Goal: Task Accomplishment & Management: Complete application form

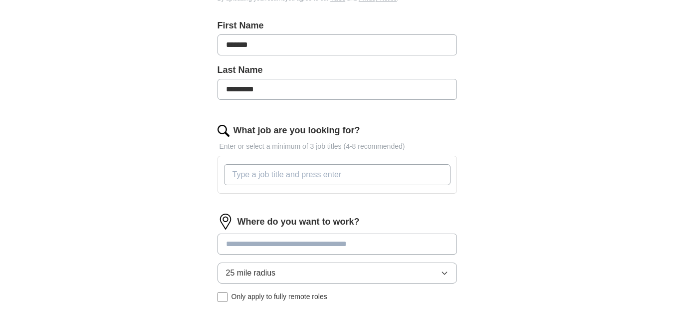
scroll to position [214, 0]
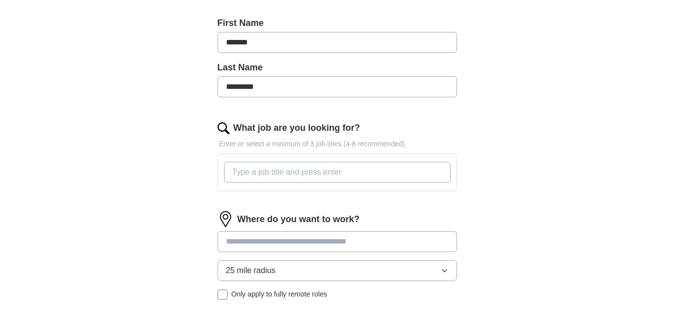
click at [352, 173] on input "What job are you looking for?" at bounding box center [337, 172] width 227 height 21
click at [513, 203] on div "ApplyIQ Let ApplyIQ do the hard work of searching and applying for jobs. Just t…" at bounding box center [337, 111] width 639 height 591
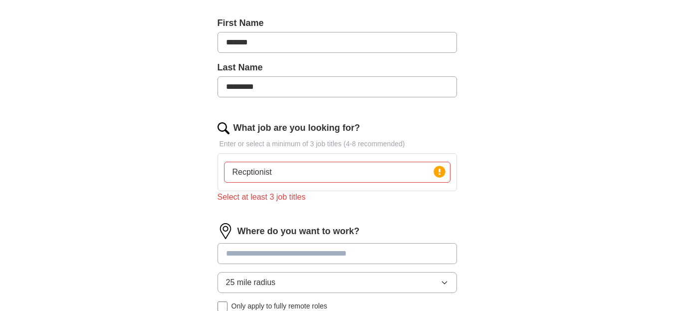
click at [268, 171] on input "Recptionist" at bounding box center [337, 172] width 227 height 21
type input "Receptionist/Administrative Assistant"
click at [405, 254] on input at bounding box center [337, 253] width 239 height 21
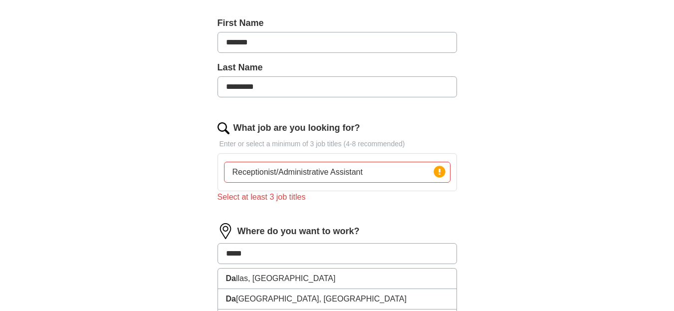
type input "******"
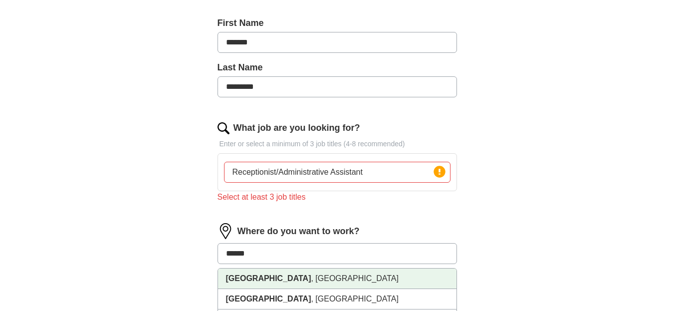
click at [237, 277] on strong "[GEOGRAPHIC_DATA]" at bounding box center [268, 278] width 85 height 8
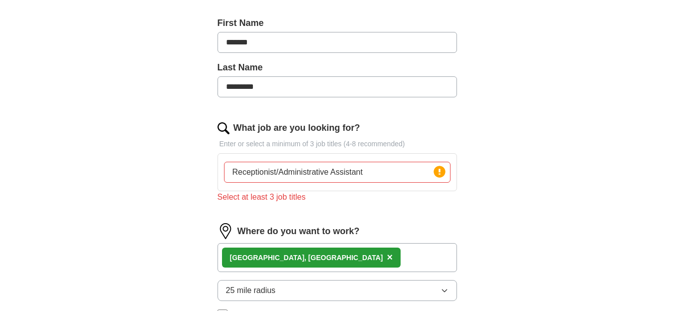
click at [356, 253] on div "[GEOGRAPHIC_DATA] , [GEOGRAPHIC_DATA] ×" at bounding box center [337, 257] width 239 height 29
click at [322, 256] on div "[GEOGRAPHIC_DATA] , [GEOGRAPHIC_DATA] ×" at bounding box center [337, 257] width 239 height 29
drag, startPoint x: 320, startPoint y: 254, endPoint x: 625, endPoint y: 140, distance: 325.3
click at [625, 140] on div "ApplyIQ Let ApplyIQ do the hard work of searching and applying for jobs. Just t…" at bounding box center [337, 121] width 639 height 611
click at [376, 173] on input "Receptionist/Administrative Assistant" at bounding box center [337, 172] width 227 height 21
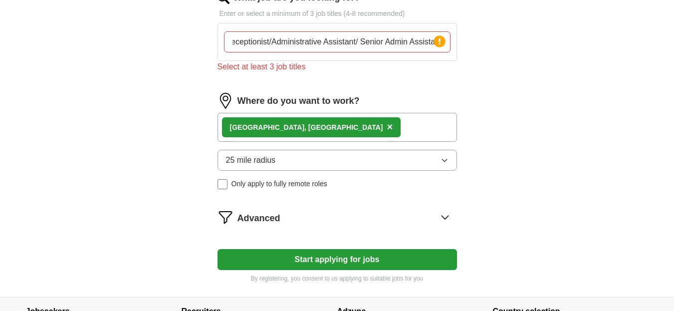
scroll to position [368, 0]
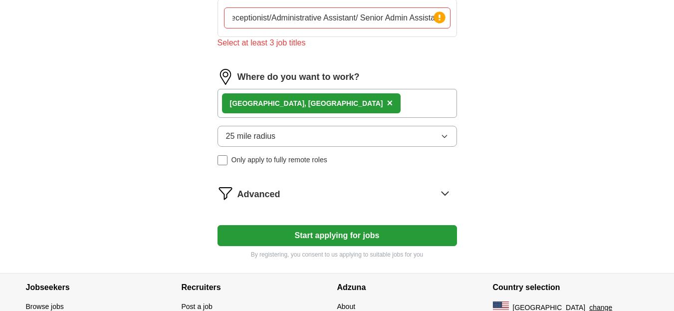
type input "Receptionist/Administrative Assistant/ Senior Admin Assistant"
click at [445, 135] on icon "button" at bounding box center [445, 136] width 8 height 8
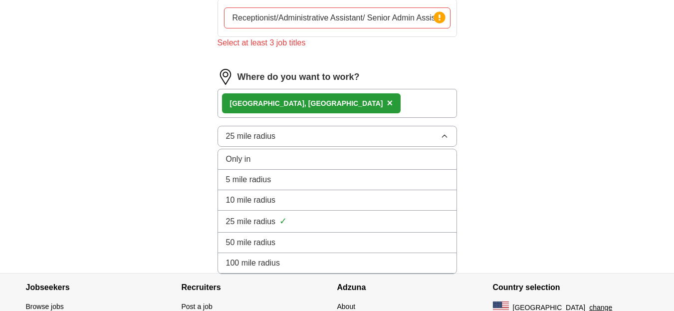
click at [379, 216] on div "25 mile radius ✓" at bounding box center [337, 221] width 223 height 13
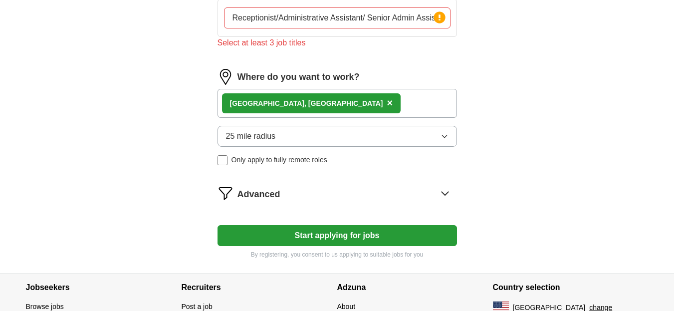
click at [321, 235] on button "Start applying for jobs" at bounding box center [337, 235] width 239 height 21
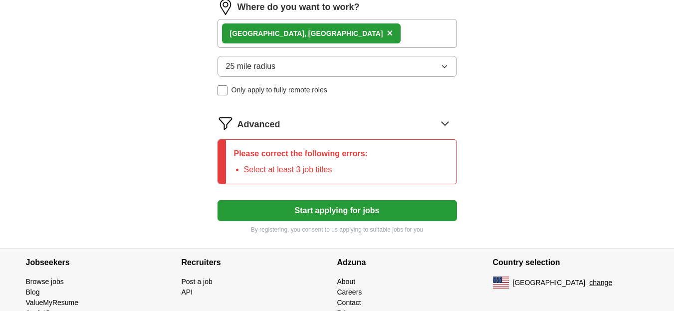
scroll to position [442, 0]
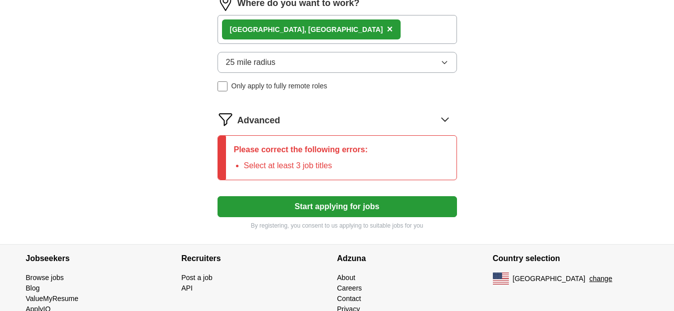
click at [382, 162] on div "Please correct the following errors: Select at least 3 job titles" at bounding box center [337, 157] width 239 height 45
click at [446, 120] on icon at bounding box center [445, 119] width 6 height 3
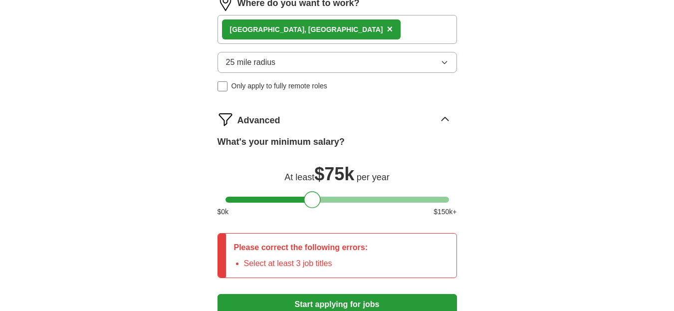
drag, startPoint x: 234, startPoint y: 197, endPoint x: 311, endPoint y: 199, distance: 77.8
click at [311, 199] on div at bounding box center [312, 199] width 17 height 17
drag, startPoint x: 309, startPoint y: 197, endPoint x: 266, endPoint y: 194, distance: 42.5
click at [266, 194] on div at bounding box center [269, 199] width 17 height 17
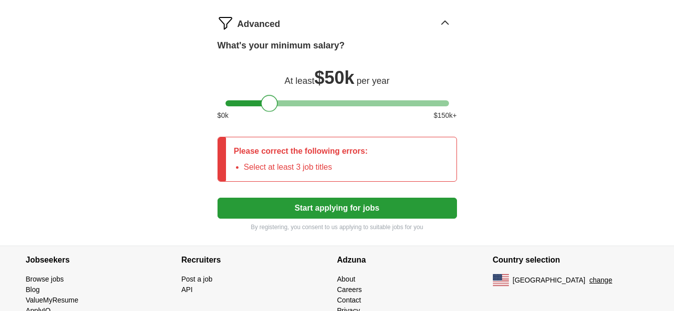
scroll to position [572, 0]
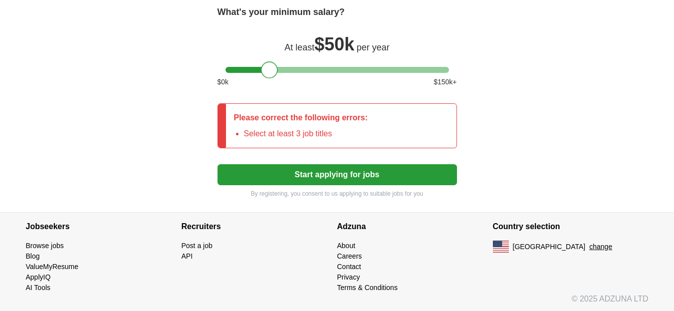
click at [353, 127] on div "Please correct the following errors: Select at least 3 job titles" at bounding box center [301, 126] width 150 height 44
click at [309, 128] on li "Select at least 3 job titles" at bounding box center [306, 134] width 124 height 12
click at [277, 142] on div "Please correct the following errors: Select at least 3 job titles" at bounding box center [301, 126] width 150 height 44
click at [311, 173] on button "Start applying for jobs" at bounding box center [337, 174] width 239 height 21
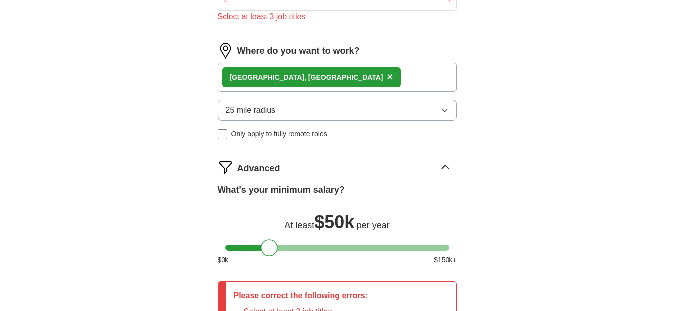
scroll to position [388, 0]
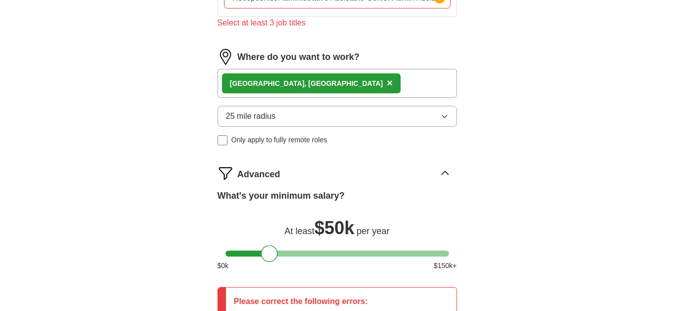
click at [318, 80] on div "[GEOGRAPHIC_DATA] , [GEOGRAPHIC_DATA] ×" at bounding box center [337, 83] width 239 height 29
click at [318, 81] on div "[GEOGRAPHIC_DATA] , [GEOGRAPHIC_DATA] ×" at bounding box center [337, 83] width 239 height 29
click at [320, 111] on button "25 mile radius" at bounding box center [337, 116] width 239 height 21
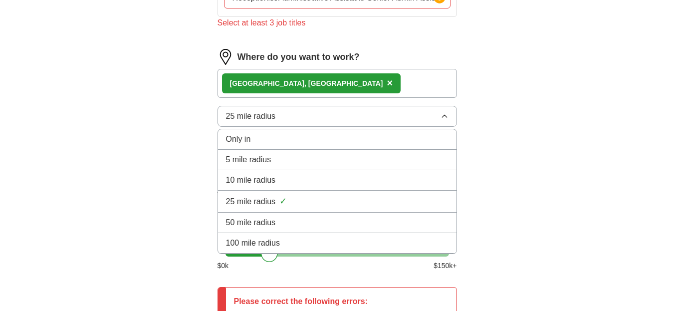
click at [292, 196] on div "25 mile radius ✓" at bounding box center [337, 201] width 223 height 13
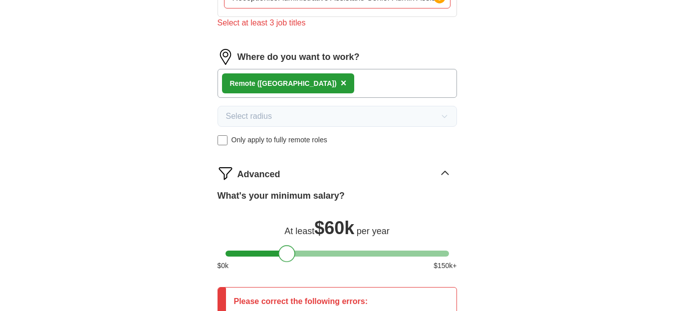
drag, startPoint x: 266, startPoint y: 250, endPoint x: 283, endPoint y: 249, distance: 17.0
click at [283, 249] on div at bounding box center [286, 253] width 17 height 17
click at [445, 168] on icon at bounding box center [445, 173] width 16 height 16
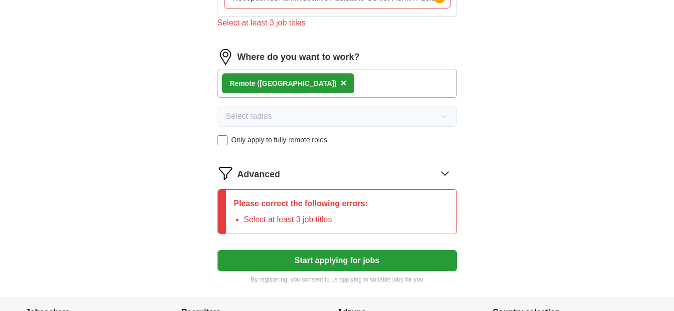
click at [445, 168] on icon at bounding box center [445, 173] width 16 height 16
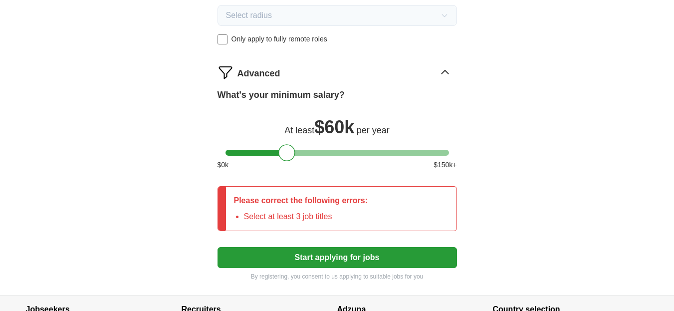
scroll to position [516, 0]
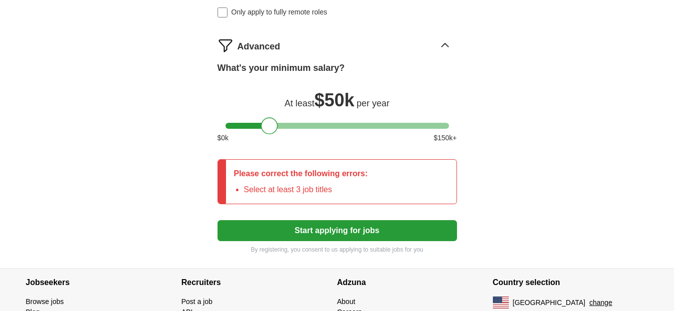
drag, startPoint x: 284, startPoint y: 125, endPoint x: 267, endPoint y: 124, distance: 17.0
click at [267, 124] on div at bounding box center [269, 125] width 17 height 17
click at [319, 231] on button "Start applying for jobs" at bounding box center [337, 230] width 239 height 21
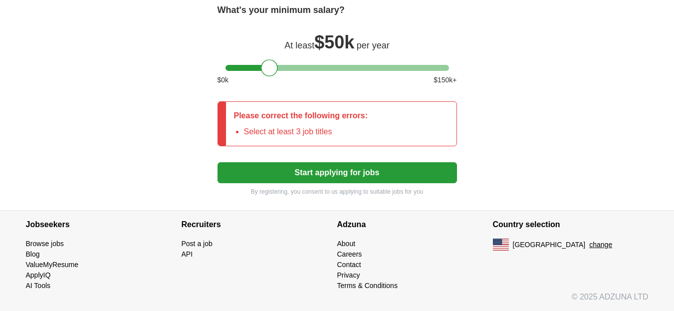
scroll to position [0, 0]
